Goal: Navigation & Orientation: Go to known website

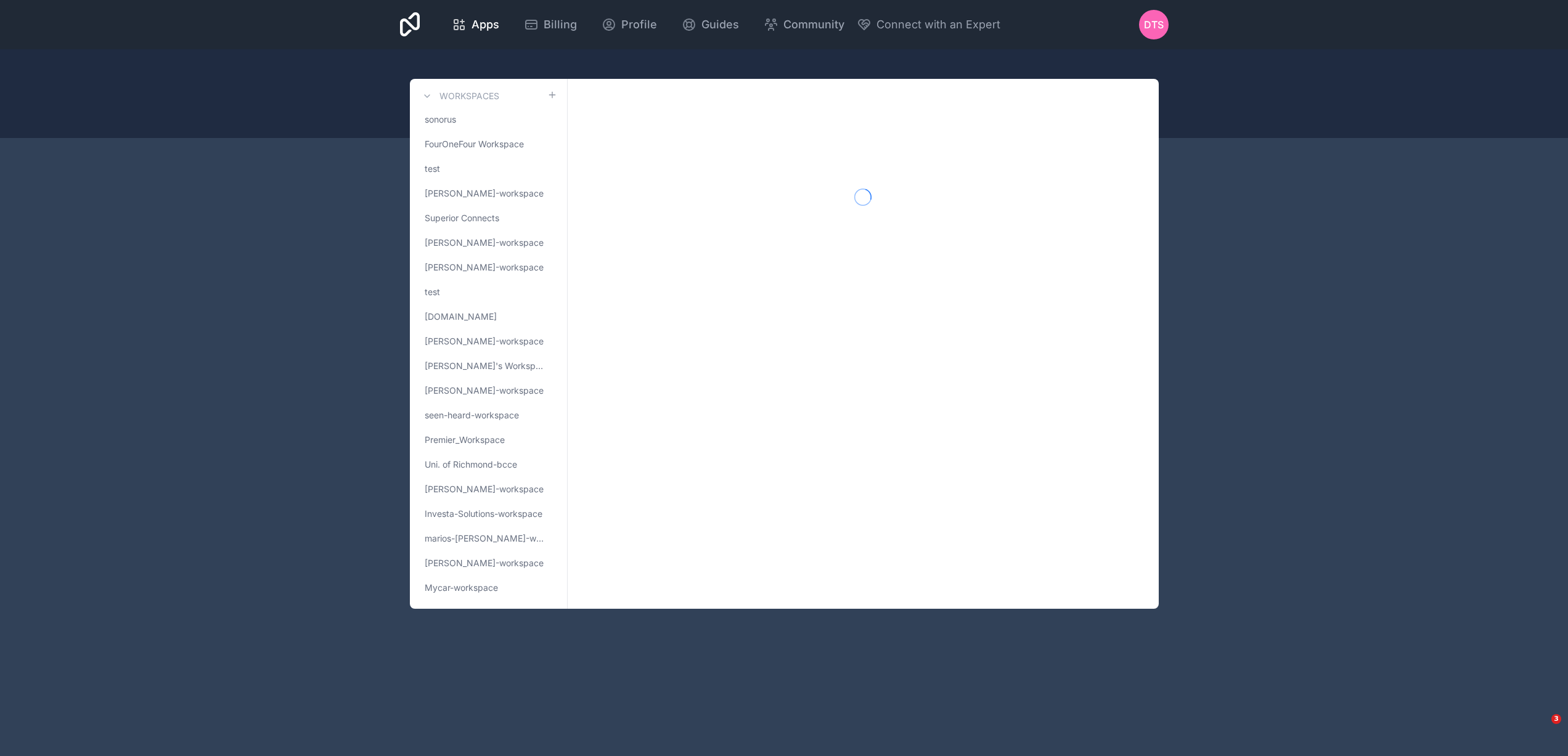
click at [476, 312] on link "[DOMAIN_NAME]" at bounding box center [488, 316] width 137 height 22
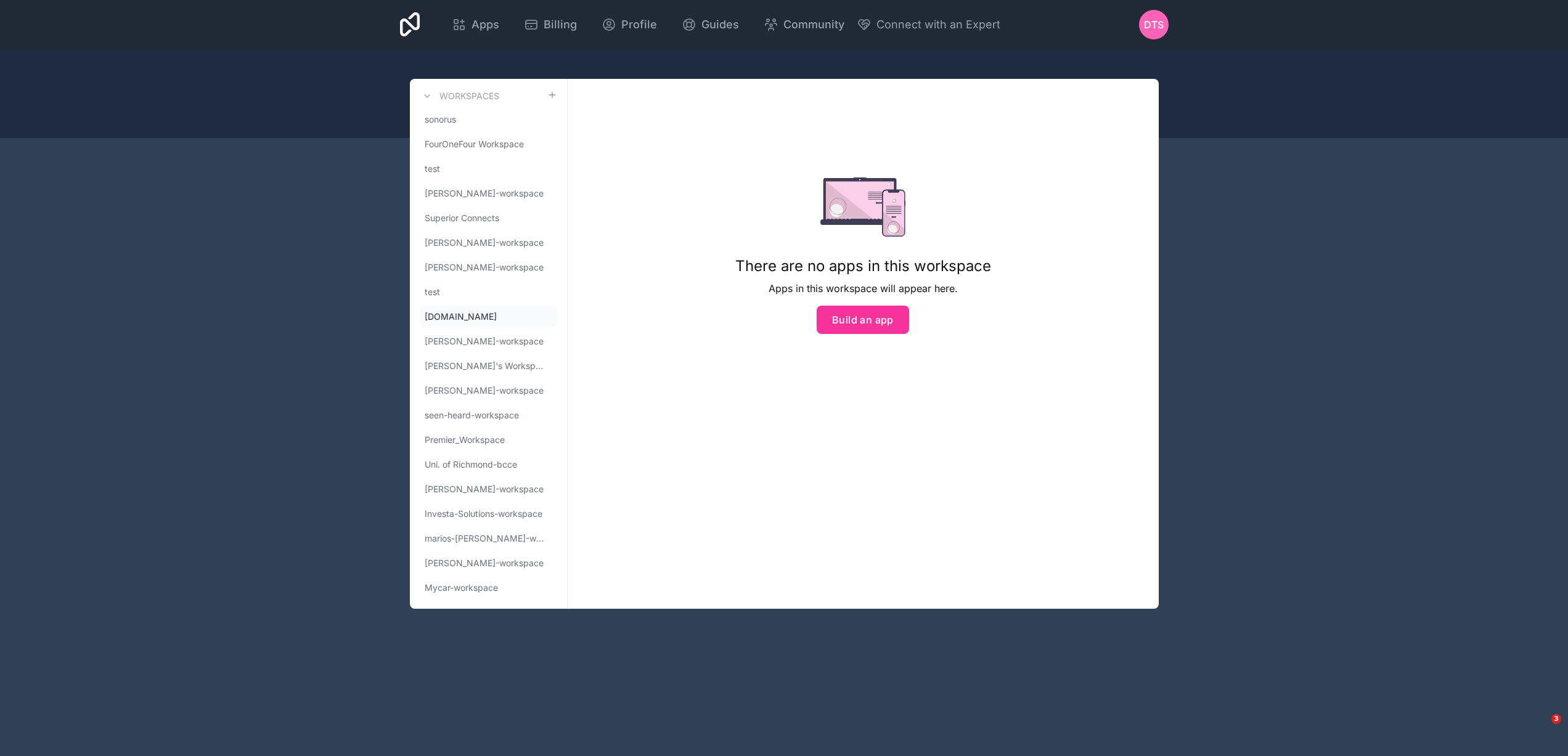
click at [466, 318] on link "[DOMAIN_NAME]" at bounding box center [488, 316] width 137 height 22
click at [446, 587] on span "Mycar-workspace" at bounding box center [461, 588] width 73 height 12
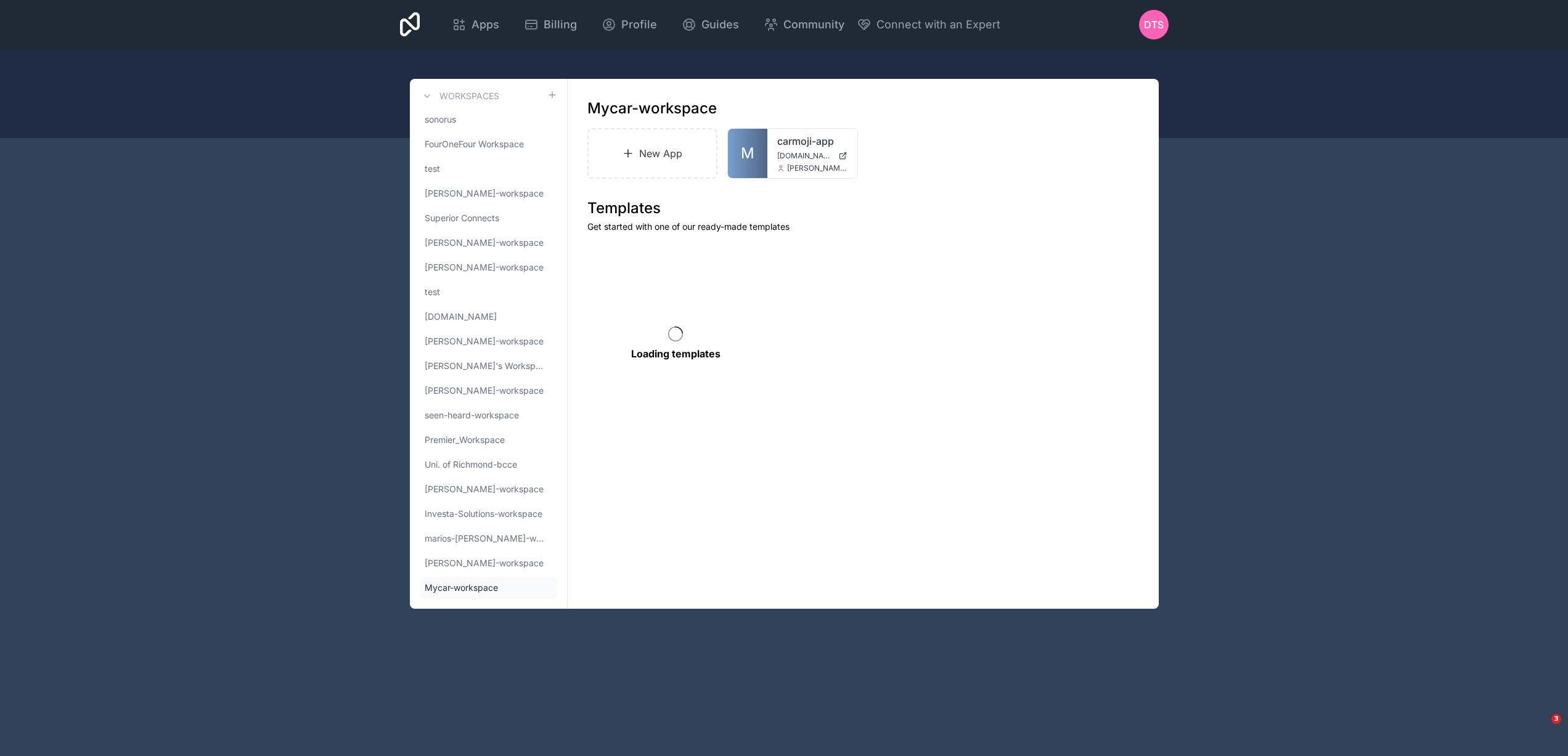
click at [742, 161] on span "M" at bounding box center [747, 153] width 13 height 20
